Goal: Information Seeking & Learning: Learn about a topic

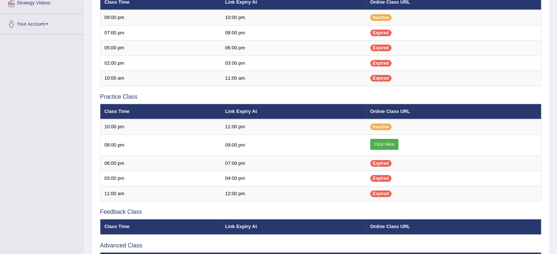
scroll to position [174, 0]
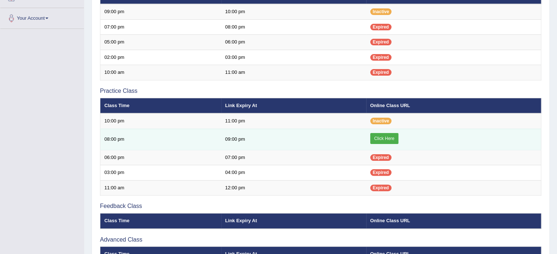
click at [387, 134] on link "Click Here" at bounding box center [384, 138] width 28 height 11
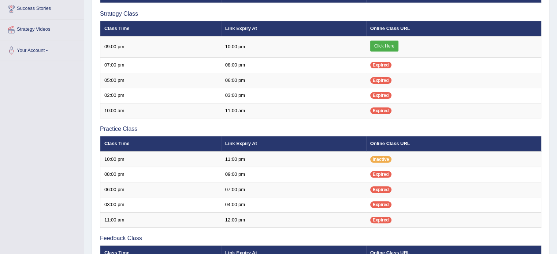
scroll to position [139, 0]
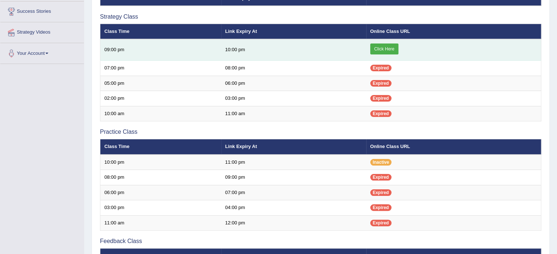
click at [382, 46] on link "Click Here" at bounding box center [384, 49] width 28 height 11
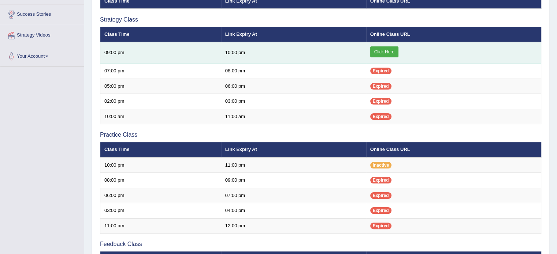
click at [384, 49] on link "Click Here" at bounding box center [384, 51] width 28 height 11
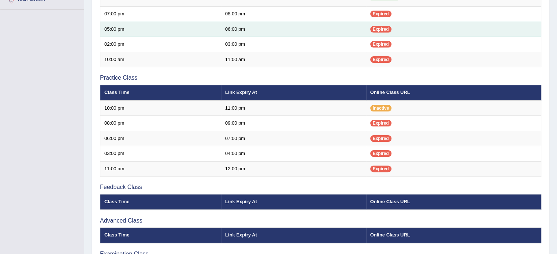
scroll to position [193, 0]
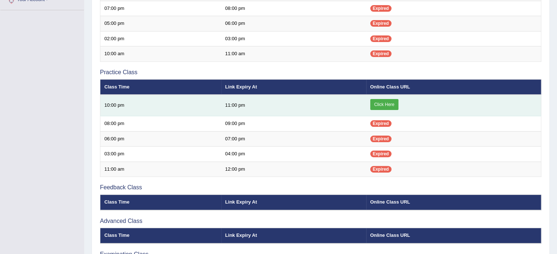
click at [393, 100] on link "Click Here" at bounding box center [384, 104] width 28 height 11
click at [392, 104] on link "Click Here" at bounding box center [384, 104] width 28 height 11
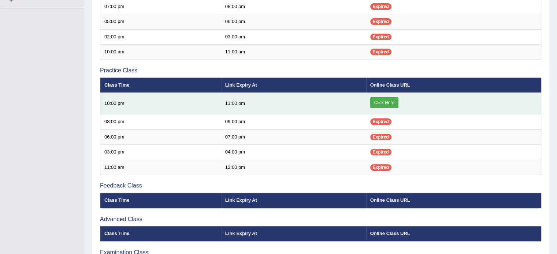
scroll to position [187, 0]
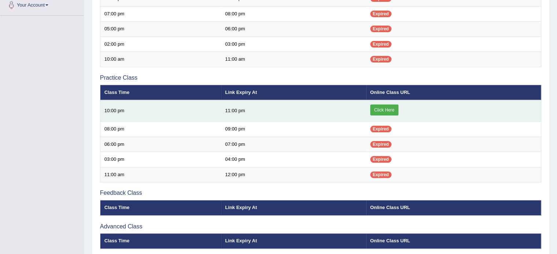
click at [390, 110] on link "Click Here" at bounding box center [384, 110] width 28 height 11
drag, startPoint x: 390, startPoint y: 108, endPoint x: 384, endPoint y: 106, distance: 5.9
click at [390, 108] on link "Click Here" at bounding box center [384, 110] width 28 height 11
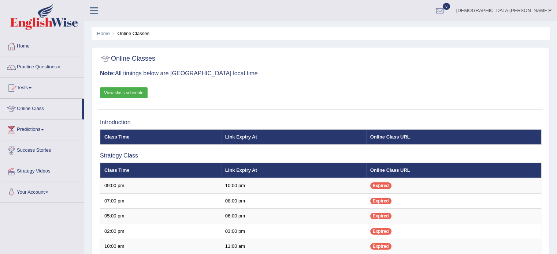
click at [32, 65] on link "Practice Questions" at bounding box center [41, 66] width 83 height 18
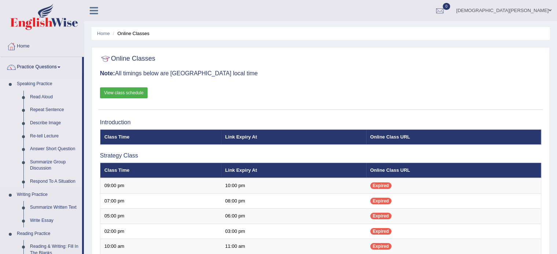
click at [37, 94] on link "Read Aloud" at bounding box center [54, 97] width 55 height 13
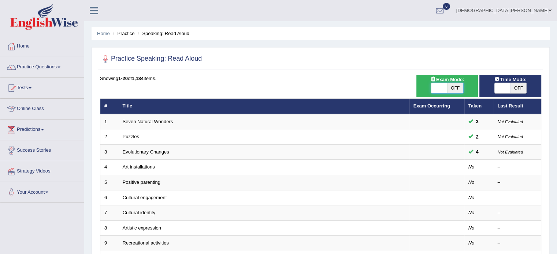
click at [437, 88] on span at bounding box center [439, 88] width 16 height 10
click at [450, 87] on span "OFF" at bounding box center [455, 88] width 16 height 10
checkbox input "true"
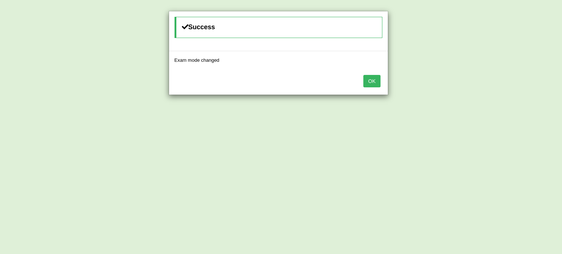
click at [374, 79] on button "OK" at bounding box center [372, 81] width 17 height 12
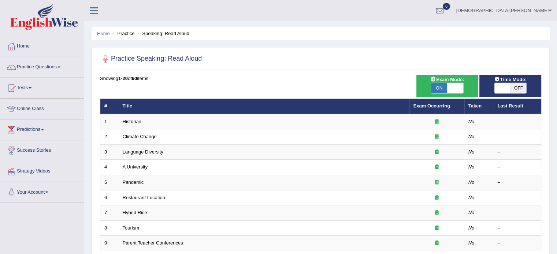
click at [516, 87] on span "OFF" at bounding box center [518, 88] width 16 height 10
checkbox input "true"
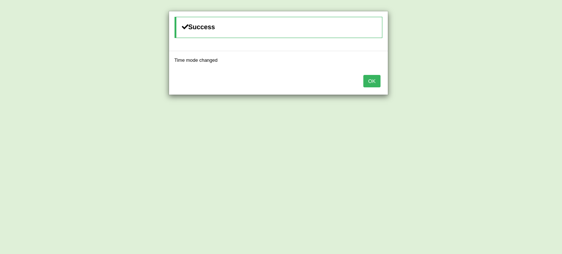
click at [370, 79] on button "OK" at bounding box center [372, 81] width 17 height 12
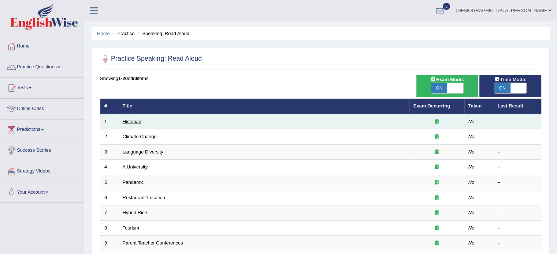
click at [135, 119] on link "Historian" at bounding box center [132, 121] width 19 height 5
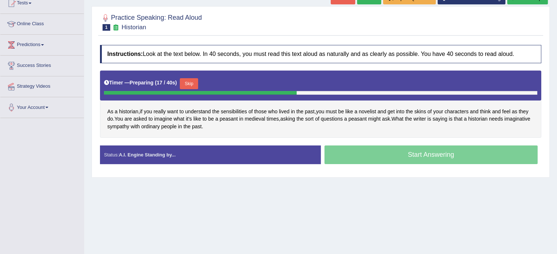
scroll to position [85, 0]
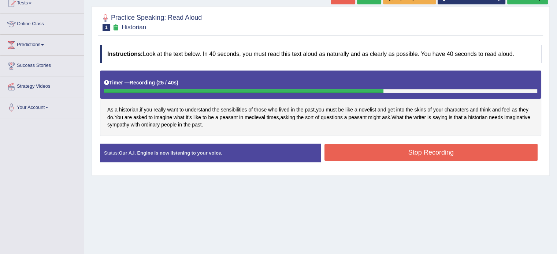
click at [409, 152] on button "Stop Recording" at bounding box center [430, 152] width 213 height 17
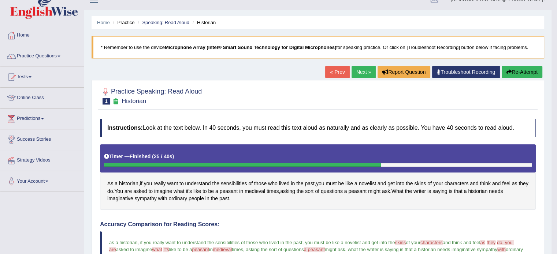
scroll to position [3, 0]
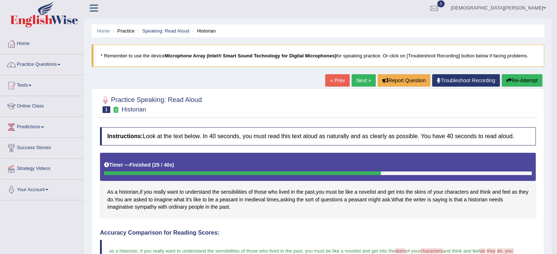
click at [354, 81] on link "Next »" at bounding box center [363, 80] width 24 height 12
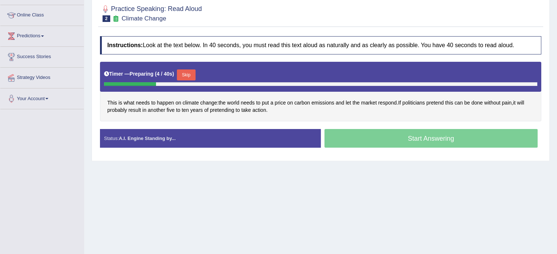
scroll to position [95, 0]
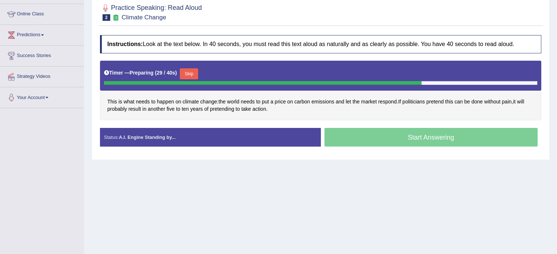
click at [194, 72] on button "Skip" at bounding box center [189, 73] width 18 height 11
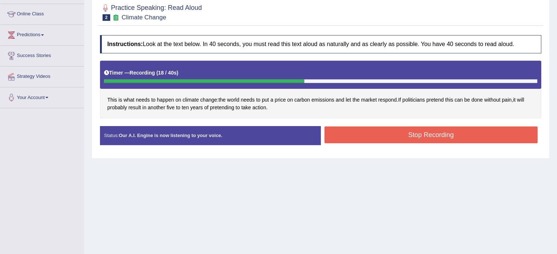
click at [429, 131] on button "Stop Recording" at bounding box center [430, 135] width 213 height 17
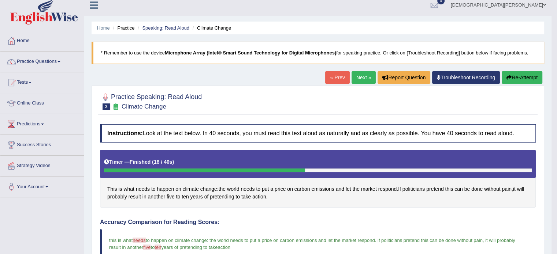
scroll to position [0, 0]
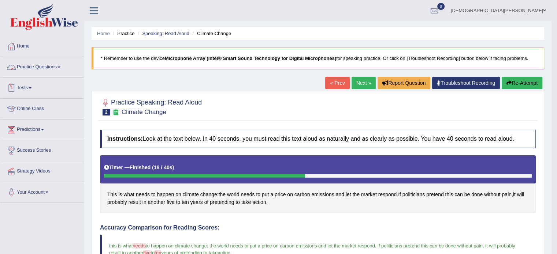
click at [61, 70] on link "Practice Questions" at bounding box center [41, 66] width 83 height 18
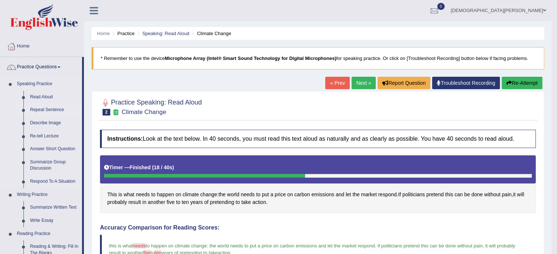
click at [35, 111] on link "Repeat Sentence" at bounding box center [54, 110] width 55 height 13
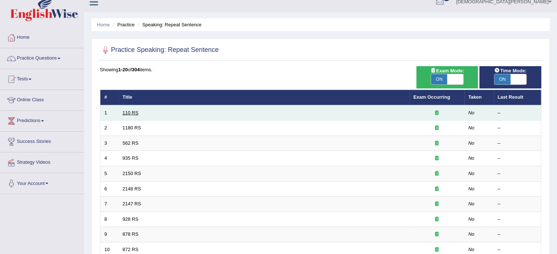
scroll to position [11, 0]
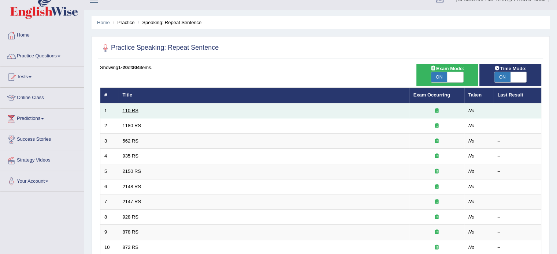
click at [130, 112] on link "110 RS" at bounding box center [131, 110] width 16 height 5
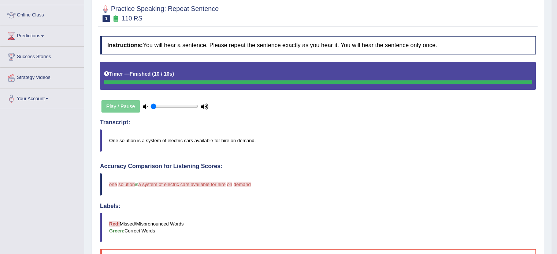
scroll to position [92, 0]
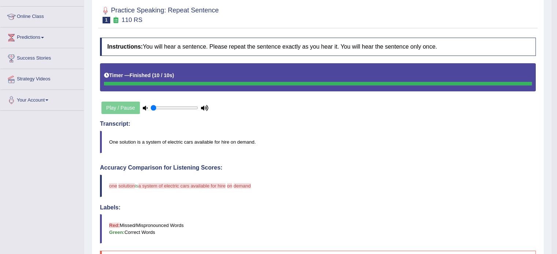
click at [145, 107] on icon at bounding box center [145, 108] width 5 height 5
drag, startPoint x: 163, startPoint y: 107, endPoint x: 152, endPoint y: 106, distance: 10.3
type input "0.05"
click at [152, 106] on input "range" at bounding box center [174, 108] width 48 height 6
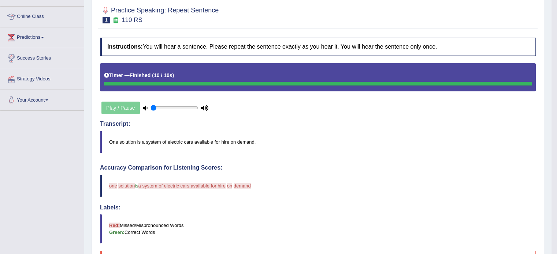
click at [145, 106] on icon at bounding box center [145, 108] width 5 height 5
click at [115, 106] on div "Play / Pause" at bounding box center [155, 108] width 110 height 18
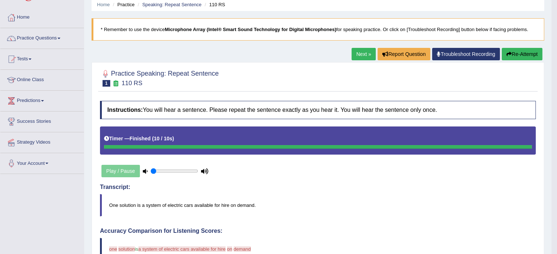
click at [361, 52] on link "Next »" at bounding box center [363, 54] width 24 height 12
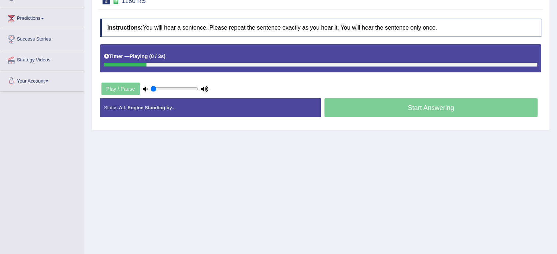
scroll to position [111, 0]
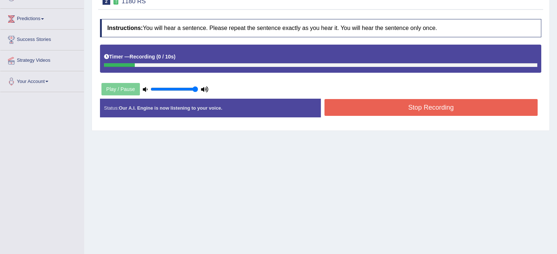
drag, startPoint x: 154, startPoint y: 87, endPoint x: 209, endPoint y: 94, distance: 55.3
type input "1"
click at [198, 92] on input "range" at bounding box center [174, 89] width 48 height 6
click at [142, 89] on div "Play / Pause" at bounding box center [155, 89] width 110 height 18
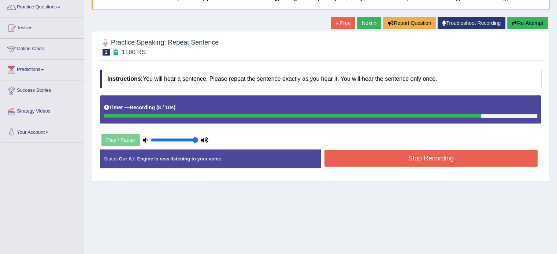
scroll to position [63, 0]
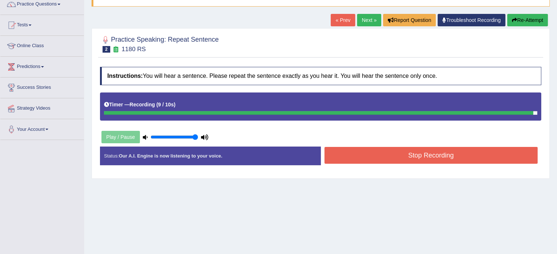
click at [144, 137] on icon at bounding box center [145, 137] width 5 height 5
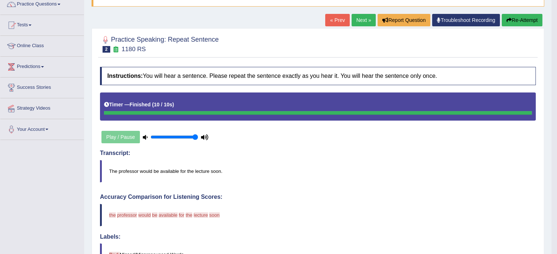
click at [531, 16] on button "Re-Attempt" at bounding box center [522, 20] width 41 height 12
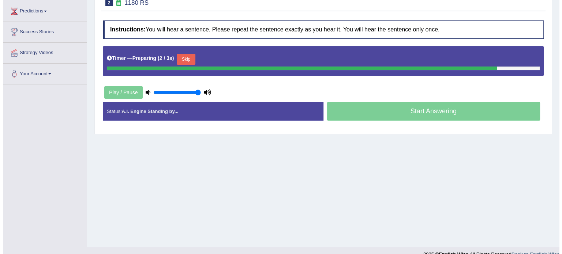
scroll to position [123, 0]
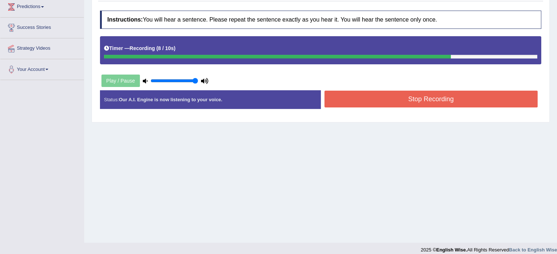
click at [470, 106] on button "Stop Recording" at bounding box center [430, 99] width 213 height 17
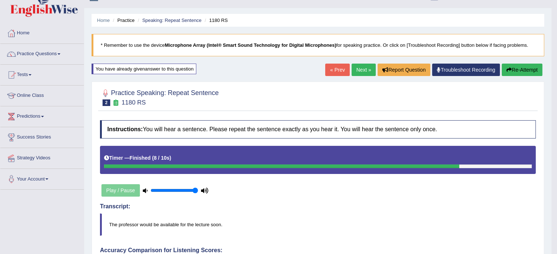
scroll to position [0, 0]
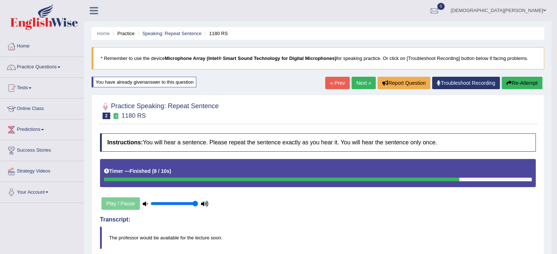
click at [361, 85] on link "Next »" at bounding box center [363, 83] width 24 height 12
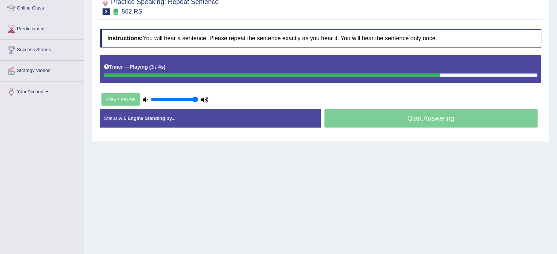
scroll to position [101, 0]
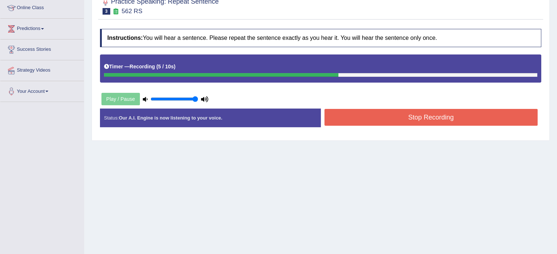
click at [380, 118] on button "Stop Recording" at bounding box center [430, 117] width 213 height 17
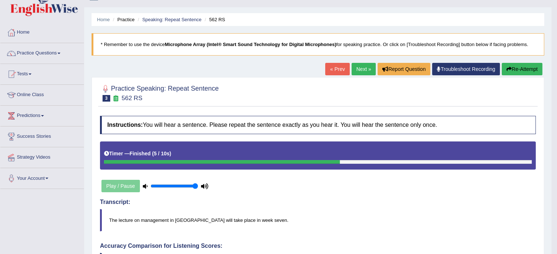
scroll to position [0, 0]
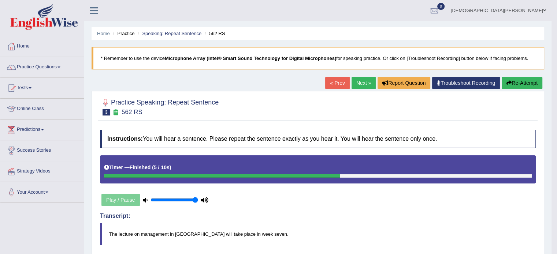
click at [30, 69] on link "Practice Questions" at bounding box center [41, 66] width 83 height 18
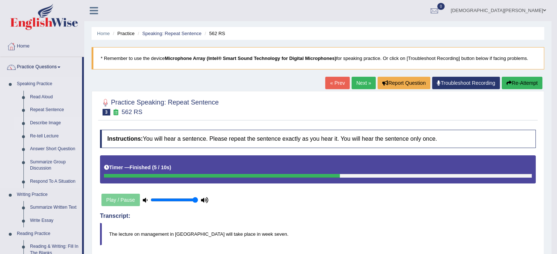
click at [44, 122] on link "Describe Image" at bounding box center [54, 123] width 55 height 13
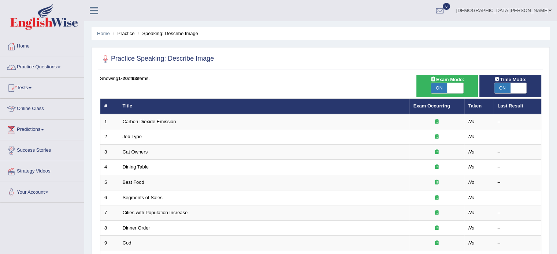
click at [53, 64] on link "Practice Questions" at bounding box center [41, 66] width 83 height 18
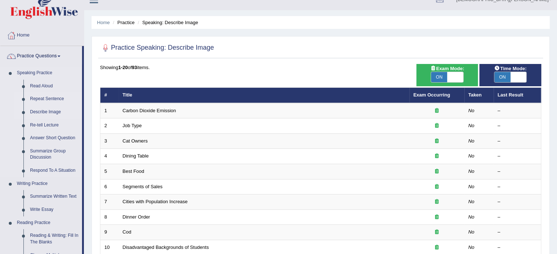
scroll to position [11, 0]
click at [55, 111] on link "Describe Image" at bounding box center [54, 111] width 55 height 13
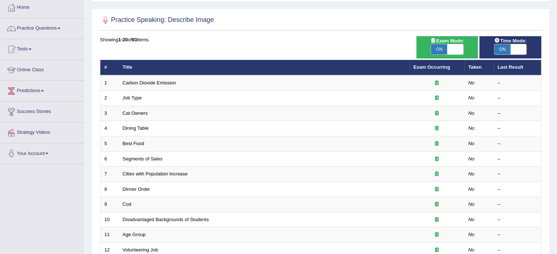
scroll to position [39, 0]
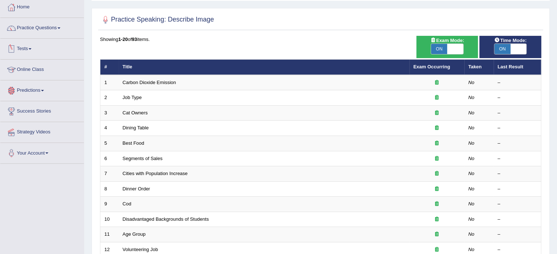
click at [30, 49] on link "Tests" at bounding box center [41, 48] width 83 height 18
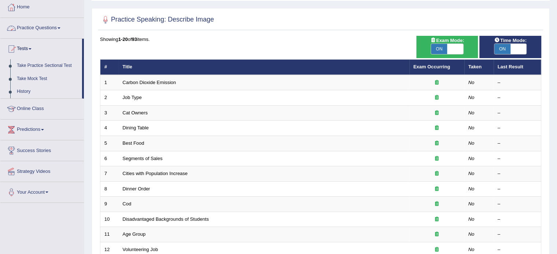
click at [51, 23] on link "Practice Questions" at bounding box center [41, 27] width 83 height 18
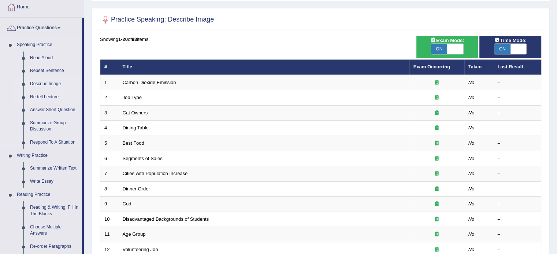
click at [46, 97] on link "Re-tell Lecture" at bounding box center [54, 97] width 55 height 13
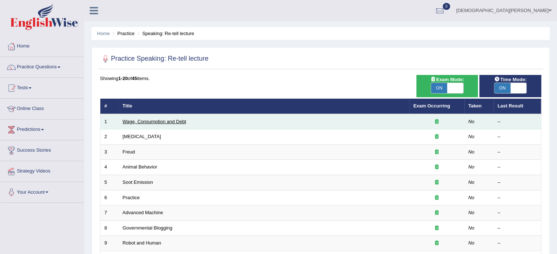
click at [179, 123] on link "Wage, Consumption and Debt" at bounding box center [155, 121] width 64 height 5
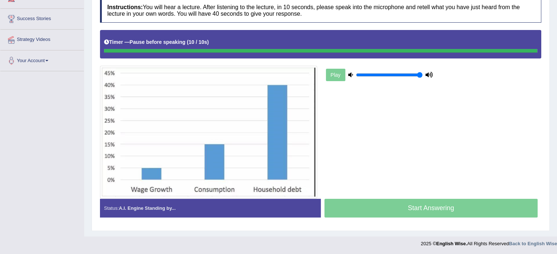
scroll to position [131, 0]
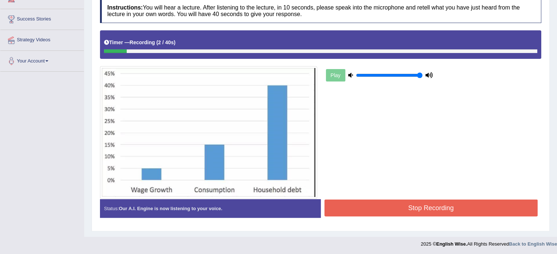
click at [408, 210] on button "Stop Recording" at bounding box center [430, 208] width 213 height 17
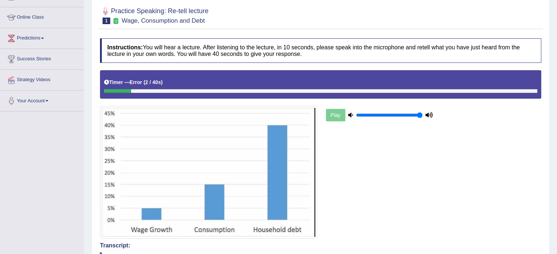
scroll to position [0, 0]
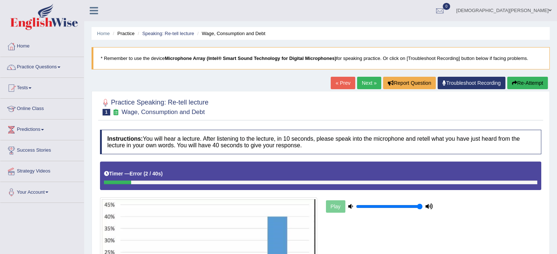
click at [359, 79] on link "Next »" at bounding box center [369, 83] width 24 height 12
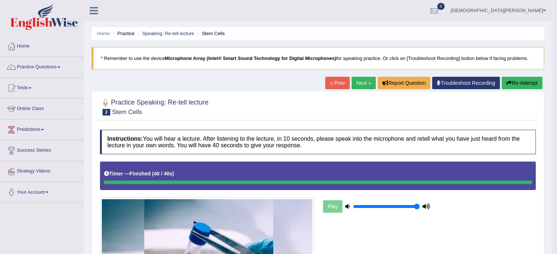
click at [357, 81] on link "Next »" at bounding box center [363, 83] width 24 height 12
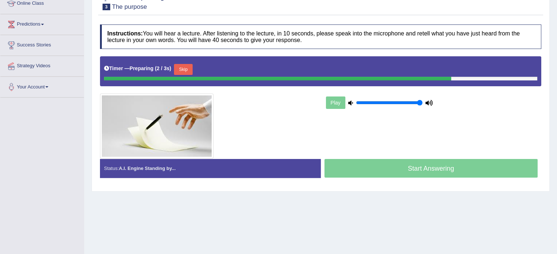
scroll to position [107, 0]
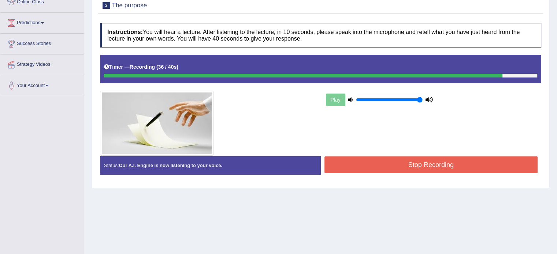
click at [401, 163] on button "Stop Recording" at bounding box center [430, 165] width 213 height 17
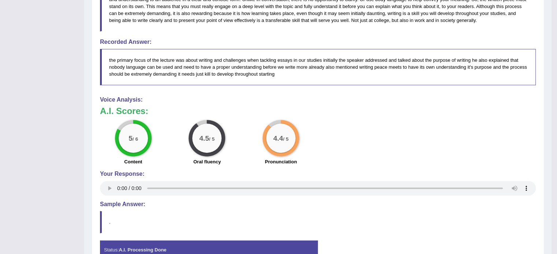
scroll to position [296, 0]
click at [372, 125] on div "5 / 6 Content 4.5 / 5 Oral fluency 4.4 / 5 Pronunciation" at bounding box center [317, 143] width 443 height 47
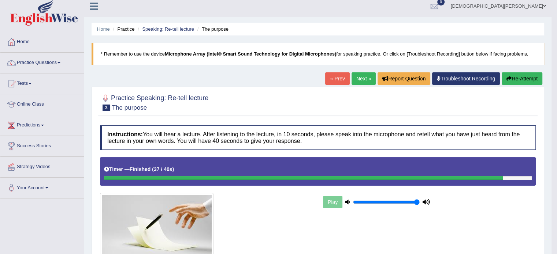
scroll to position [0, 0]
